Goal: Task Accomplishment & Management: Manage account settings

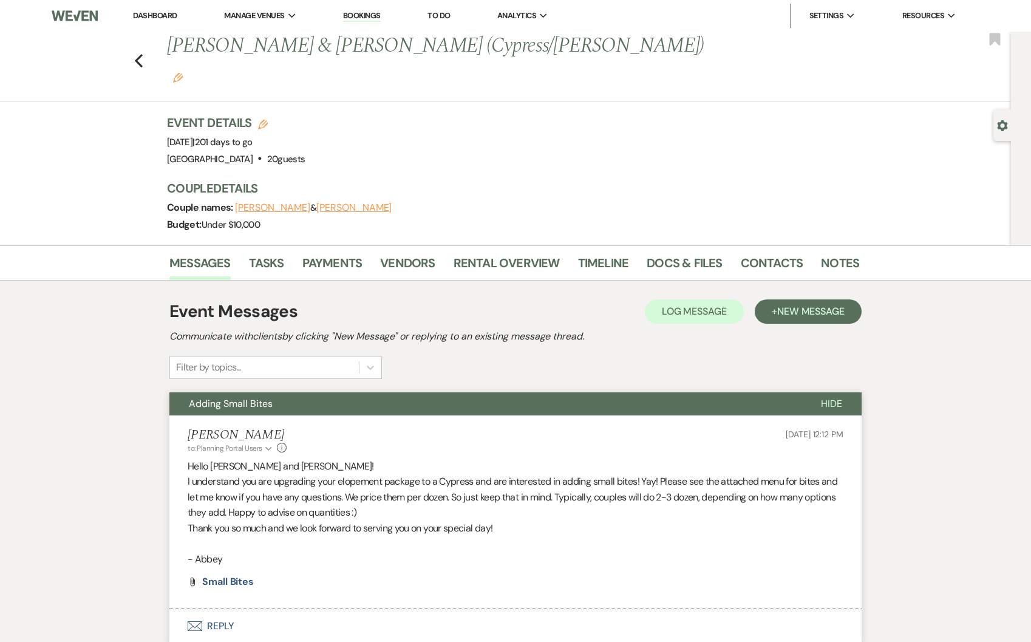
click at [163, 19] on link "Dashboard" at bounding box center [155, 15] width 44 height 10
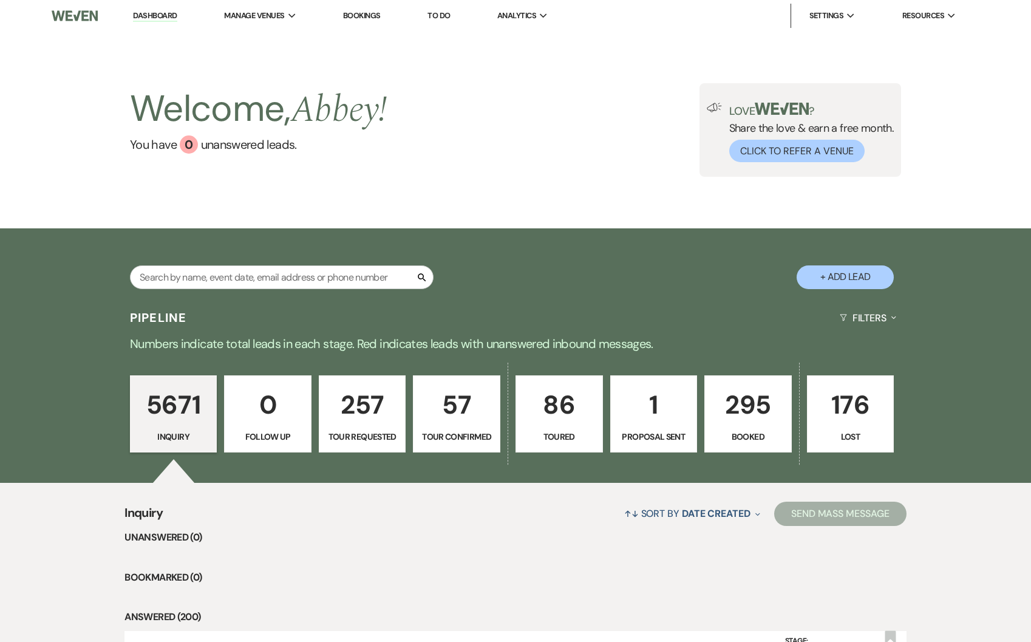
click at [772, 440] on p "Booked" at bounding box center [748, 436] width 72 height 13
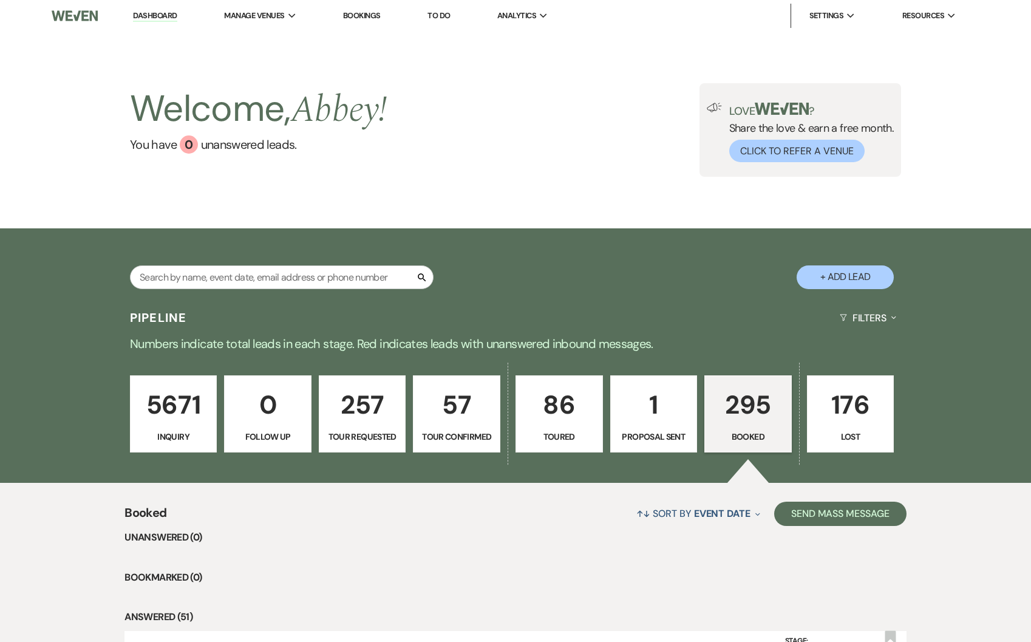
click at [721, 382] on link "295 Booked" at bounding box center [747, 414] width 87 height 78
click at [746, 422] on p "295" at bounding box center [748, 404] width 72 height 41
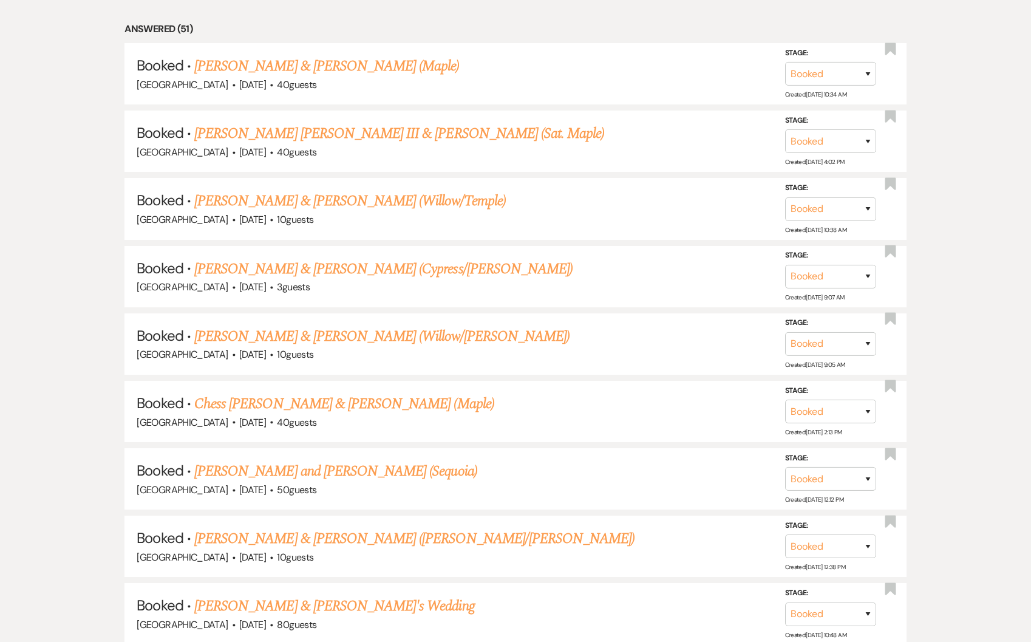
scroll to position [588, 0]
click at [300, 132] on link "[PERSON_NAME] [PERSON_NAME] III & [PERSON_NAME] (Sat. Maple)" at bounding box center [399, 134] width 410 height 22
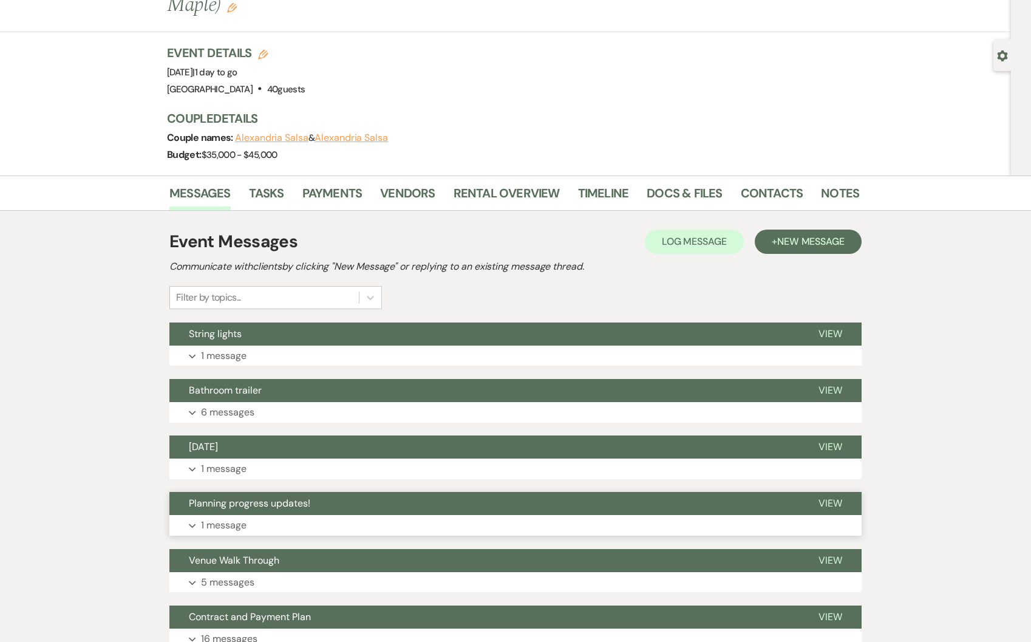
click at [331, 492] on button "Planning progress updates!" at bounding box center [484, 503] width 630 height 23
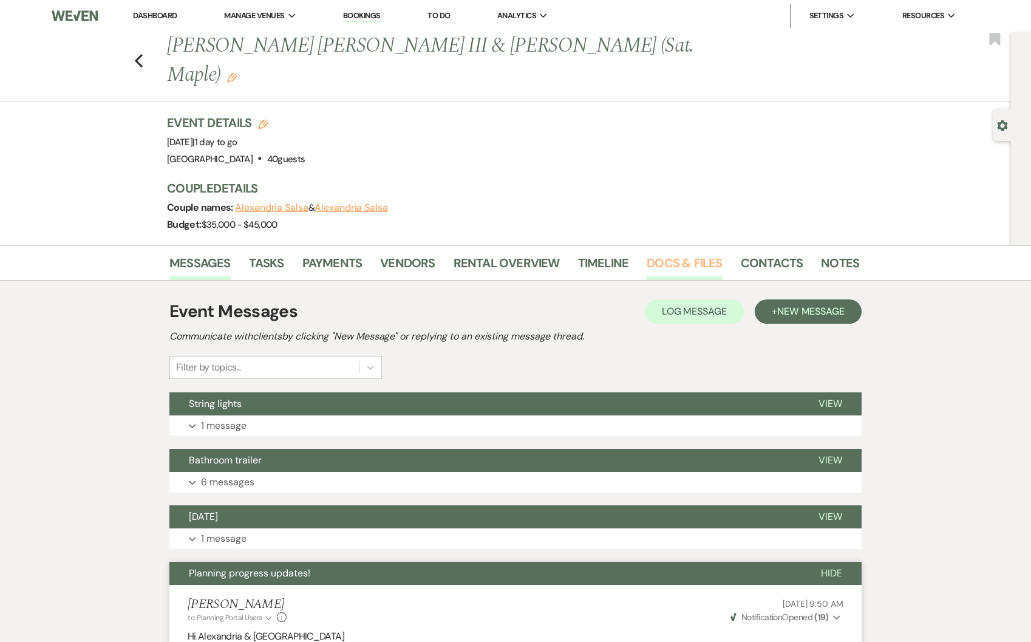
click at [663, 253] on link "Docs & Files" at bounding box center [684, 266] width 75 height 27
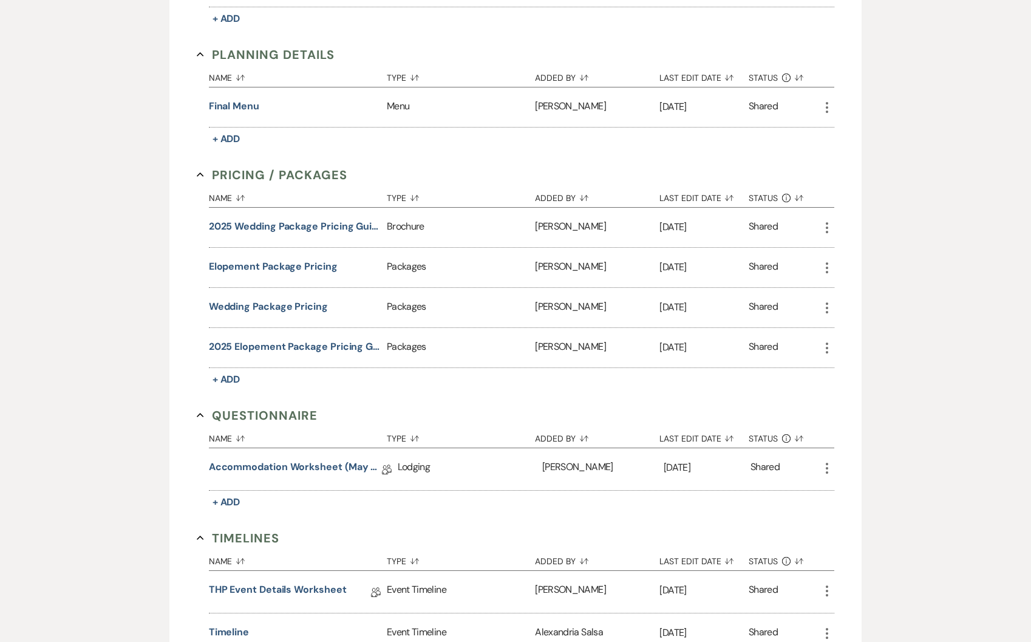
scroll to position [848, 0]
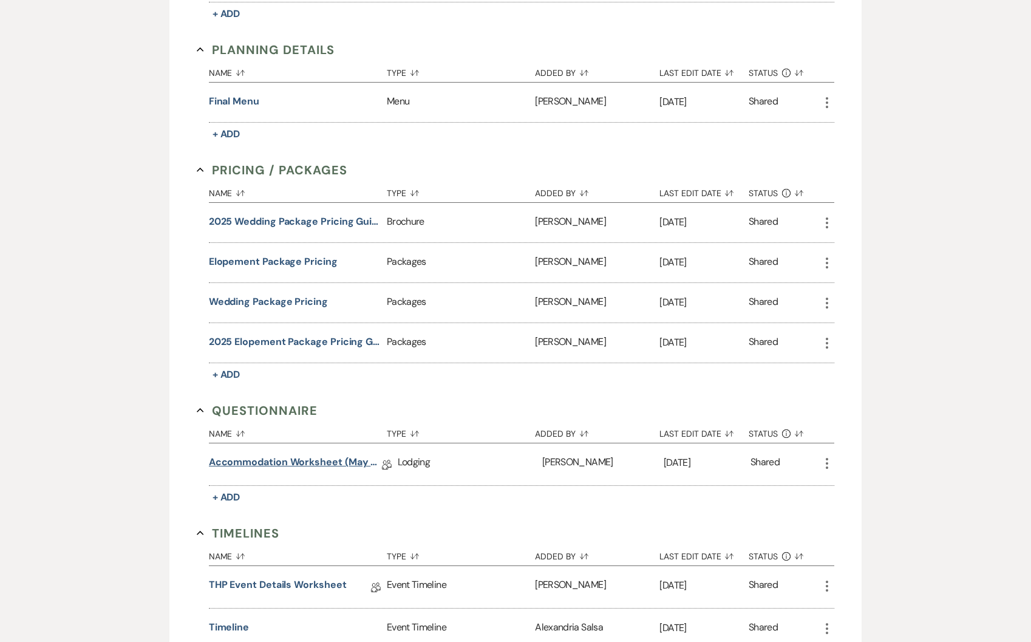
click at [316, 455] on link "Accommodation Worksheet (May - October)" at bounding box center [295, 464] width 173 height 19
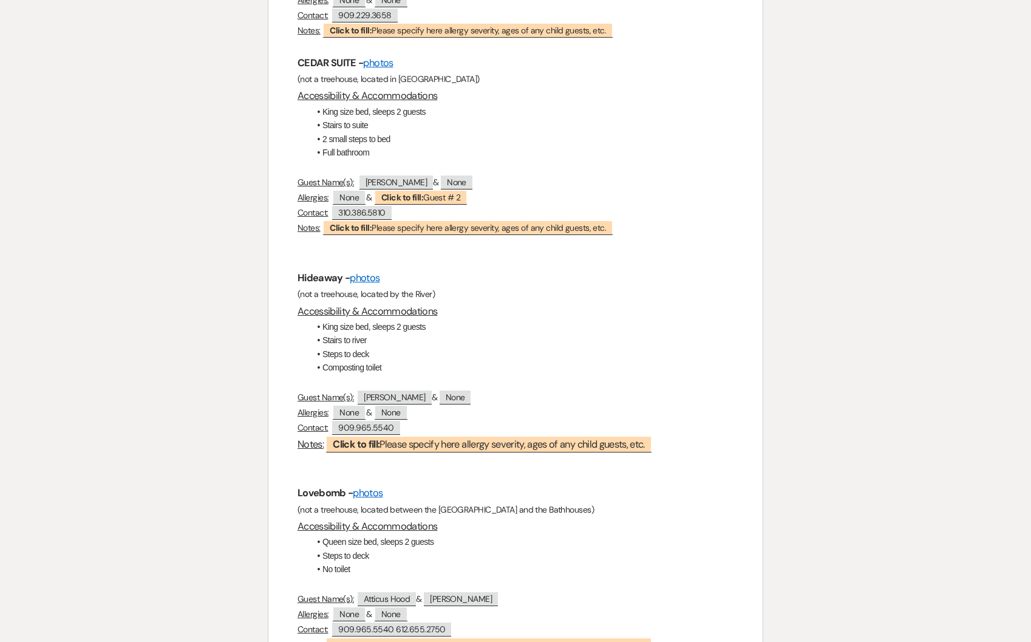
scroll to position [1937, 0]
